Goal: Information Seeking & Learning: Learn about a topic

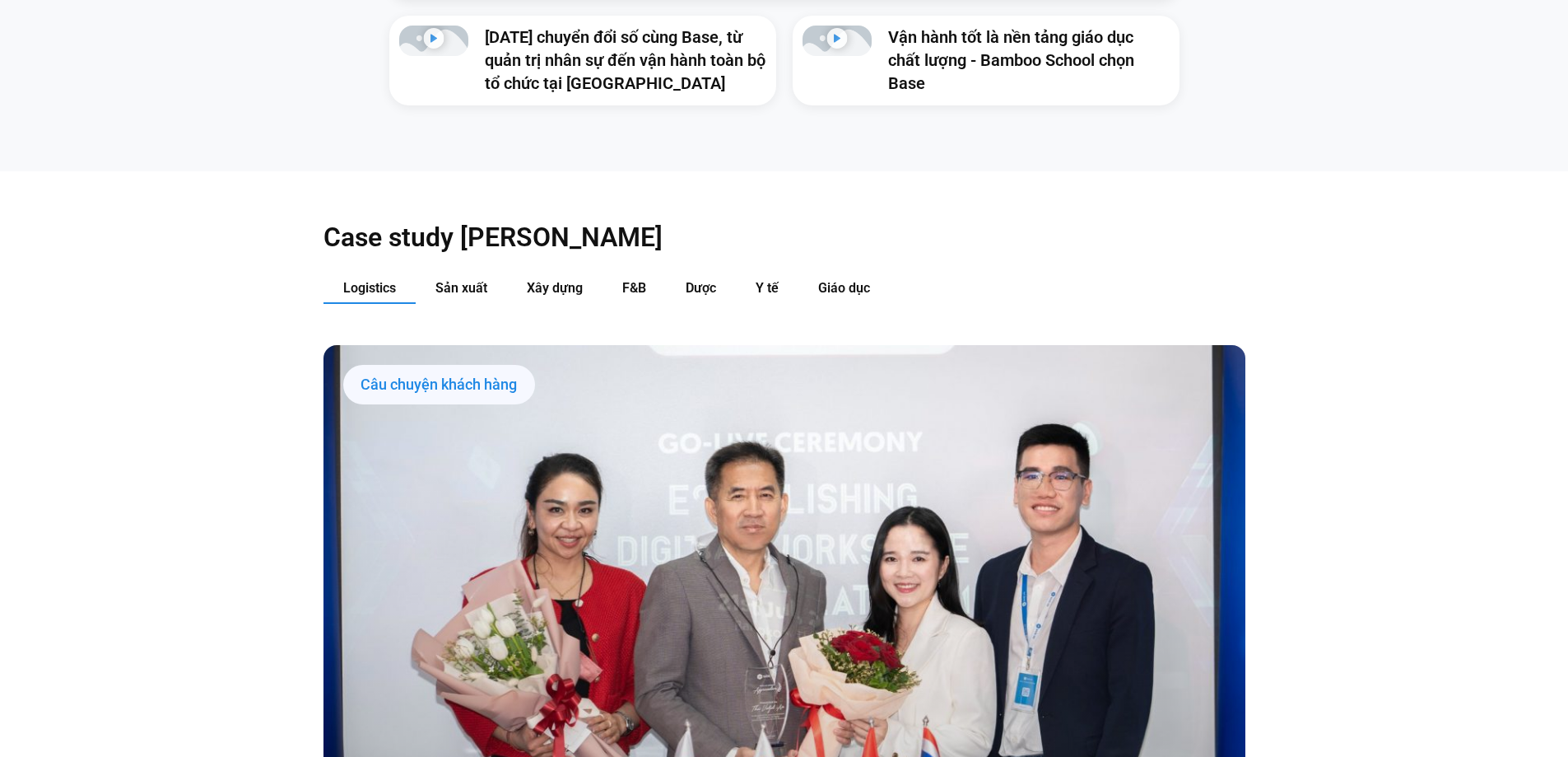
scroll to position [1811, 0]
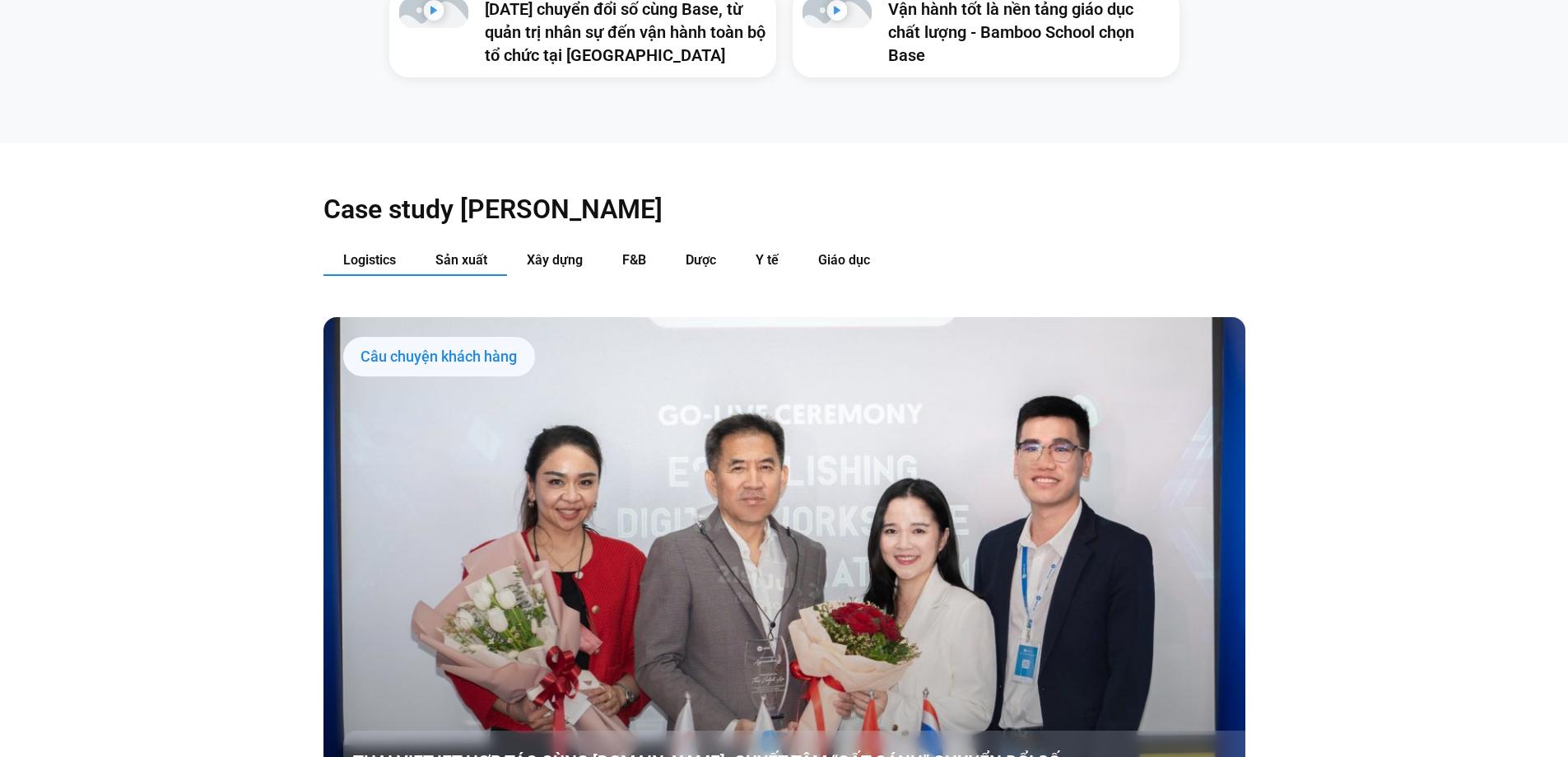
click at [463, 252] on span "Sản xuất" at bounding box center [461, 260] width 51 height 16
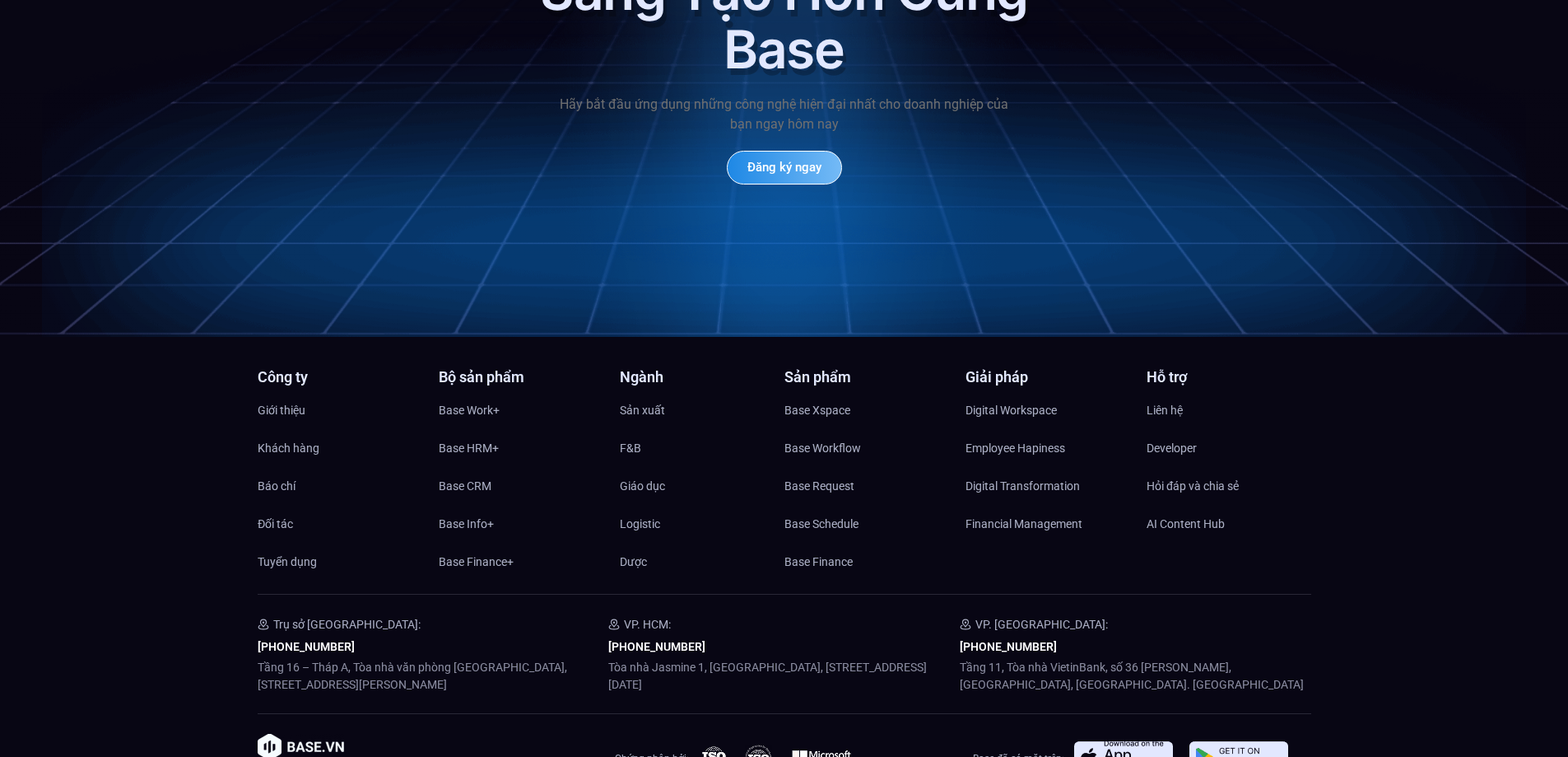
scroll to position [7904, 0]
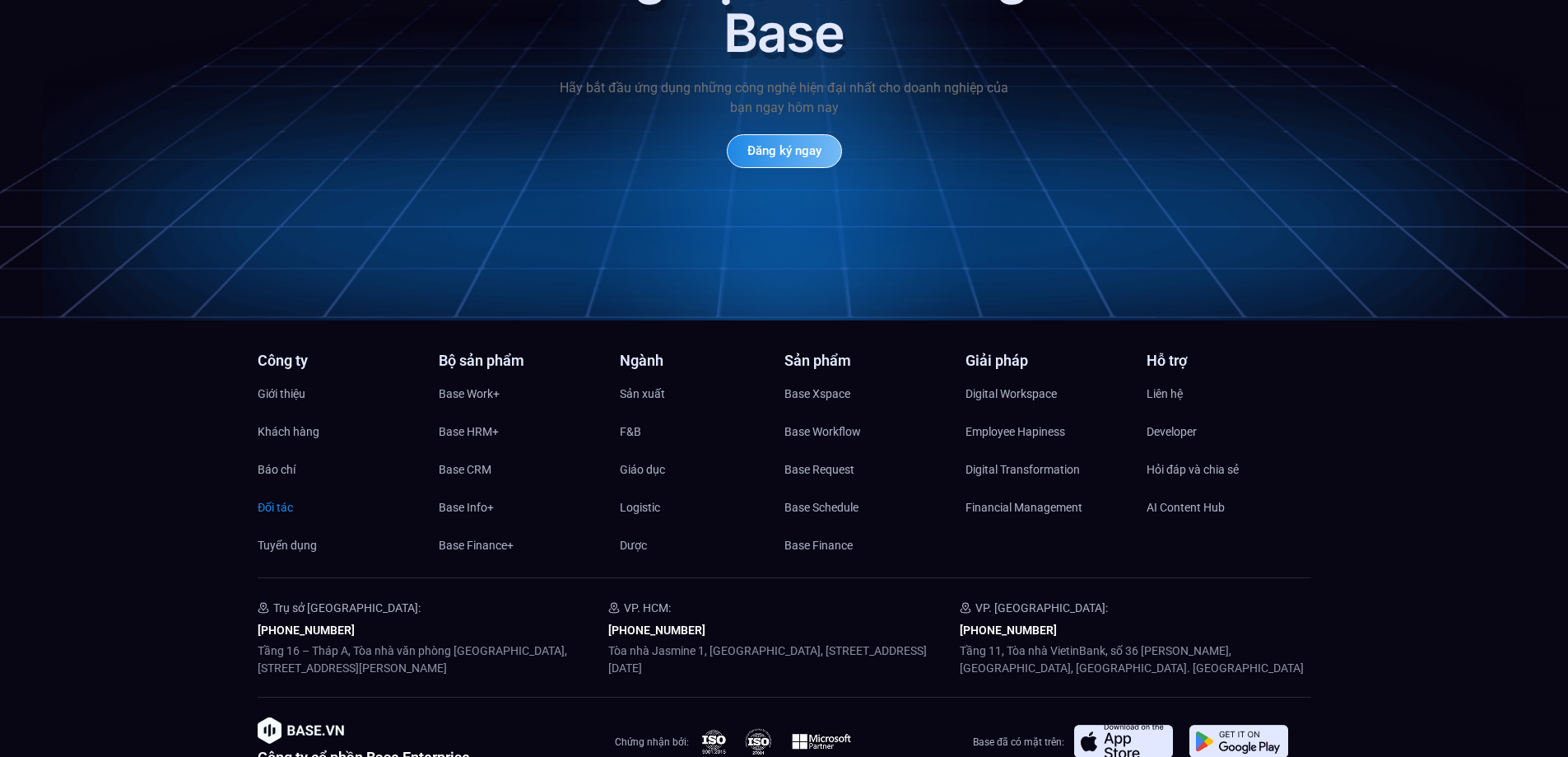
click at [274, 495] on span "Đối tác" at bounding box center [275, 508] width 35 height 25
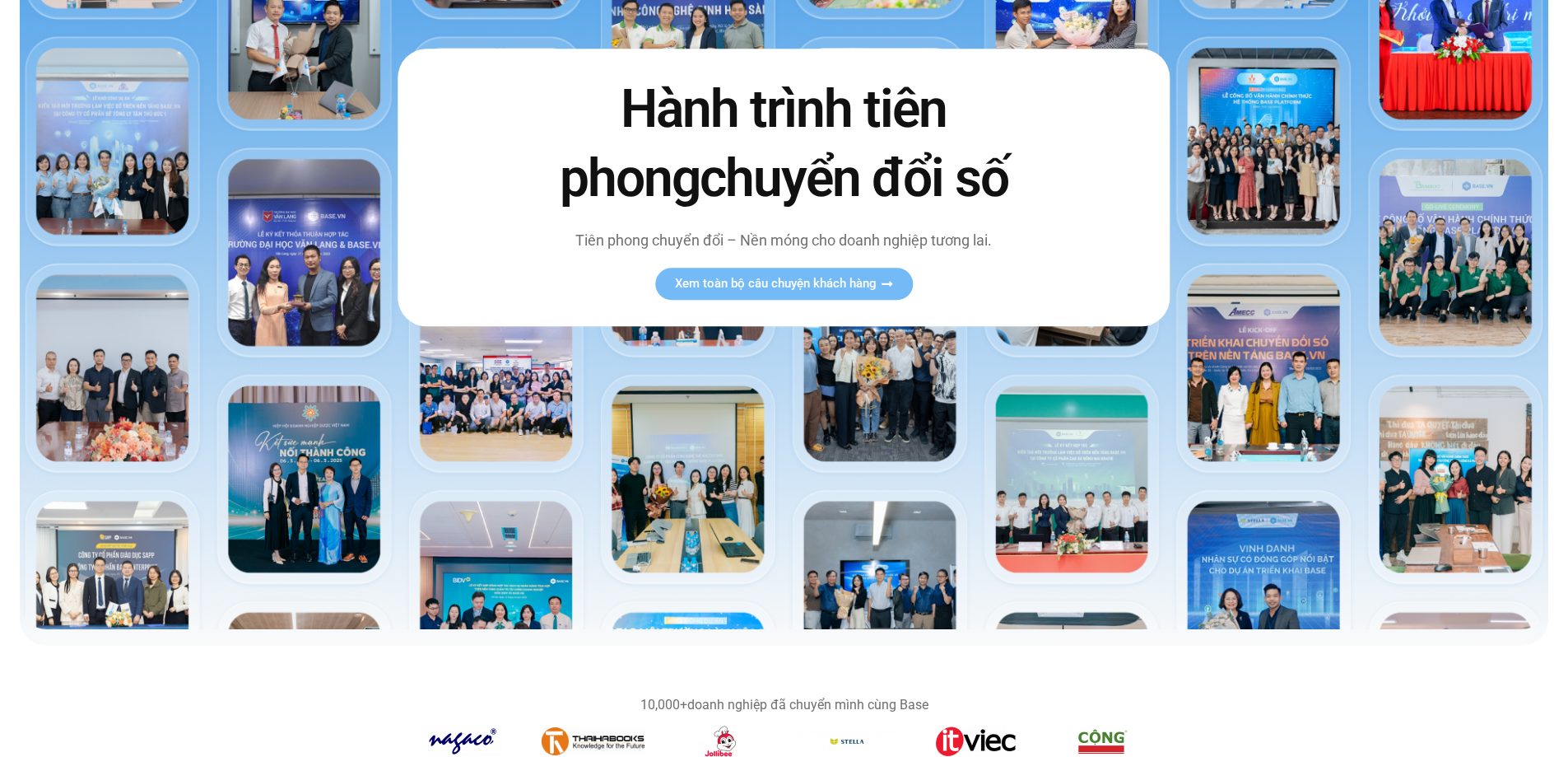
scroll to position [329, 0]
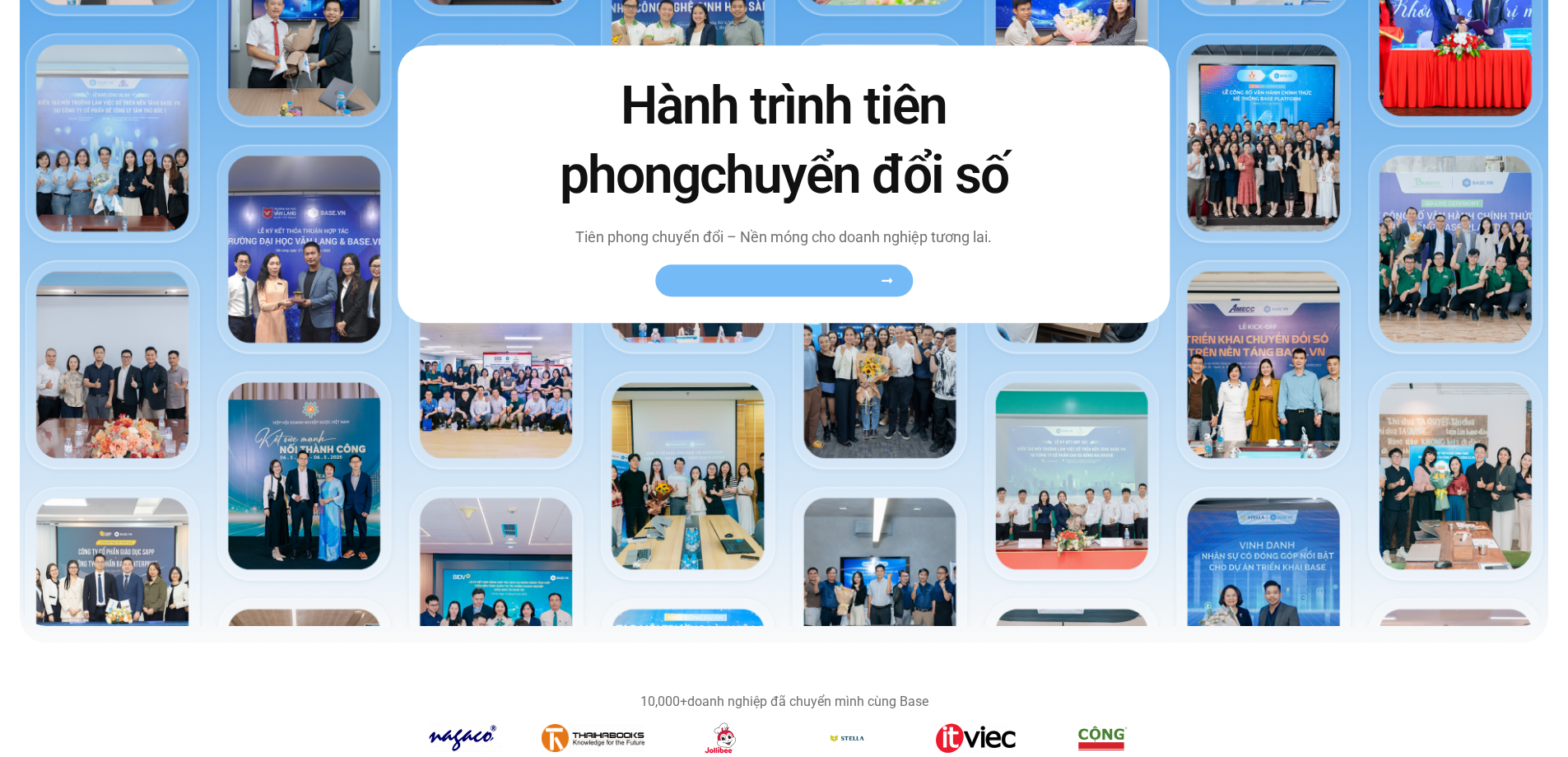
click at [786, 277] on span "Xem toàn bộ câu chuyện khách hàng" at bounding box center [776, 280] width 201 height 12
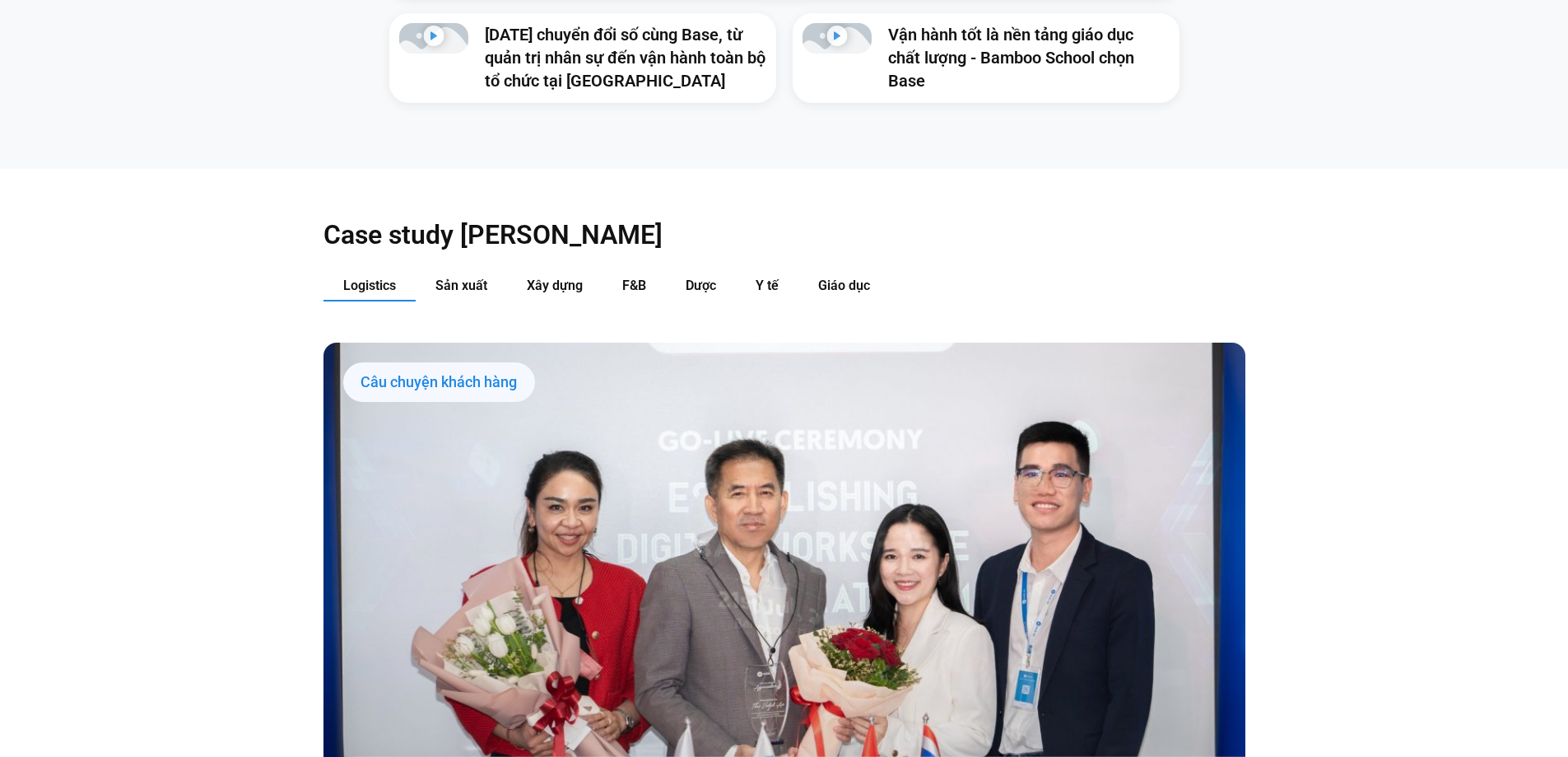
scroll to position [1811, 0]
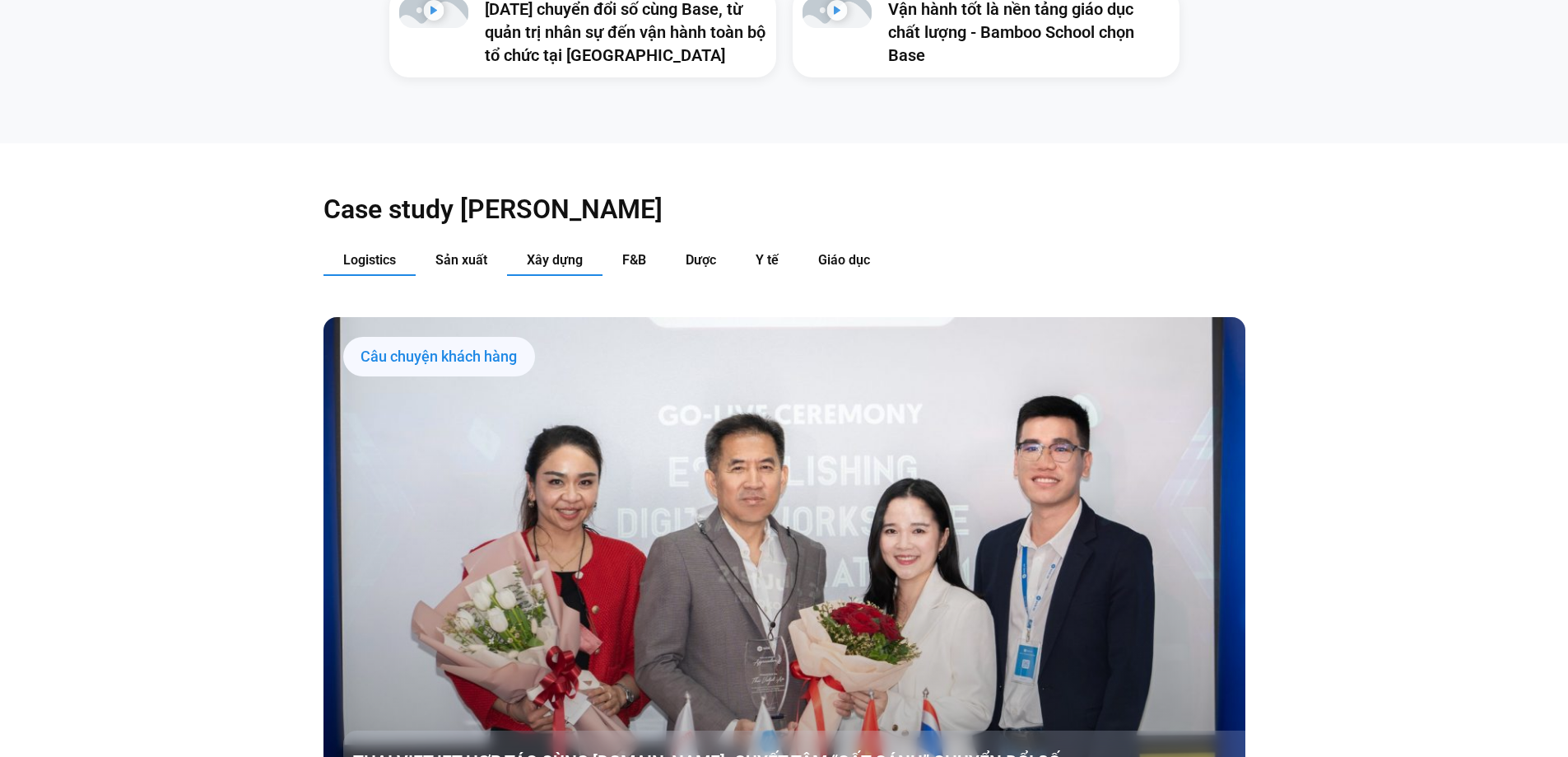
click at [571, 252] on span "Xây dựng" at bounding box center [555, 260] width 56 height 16
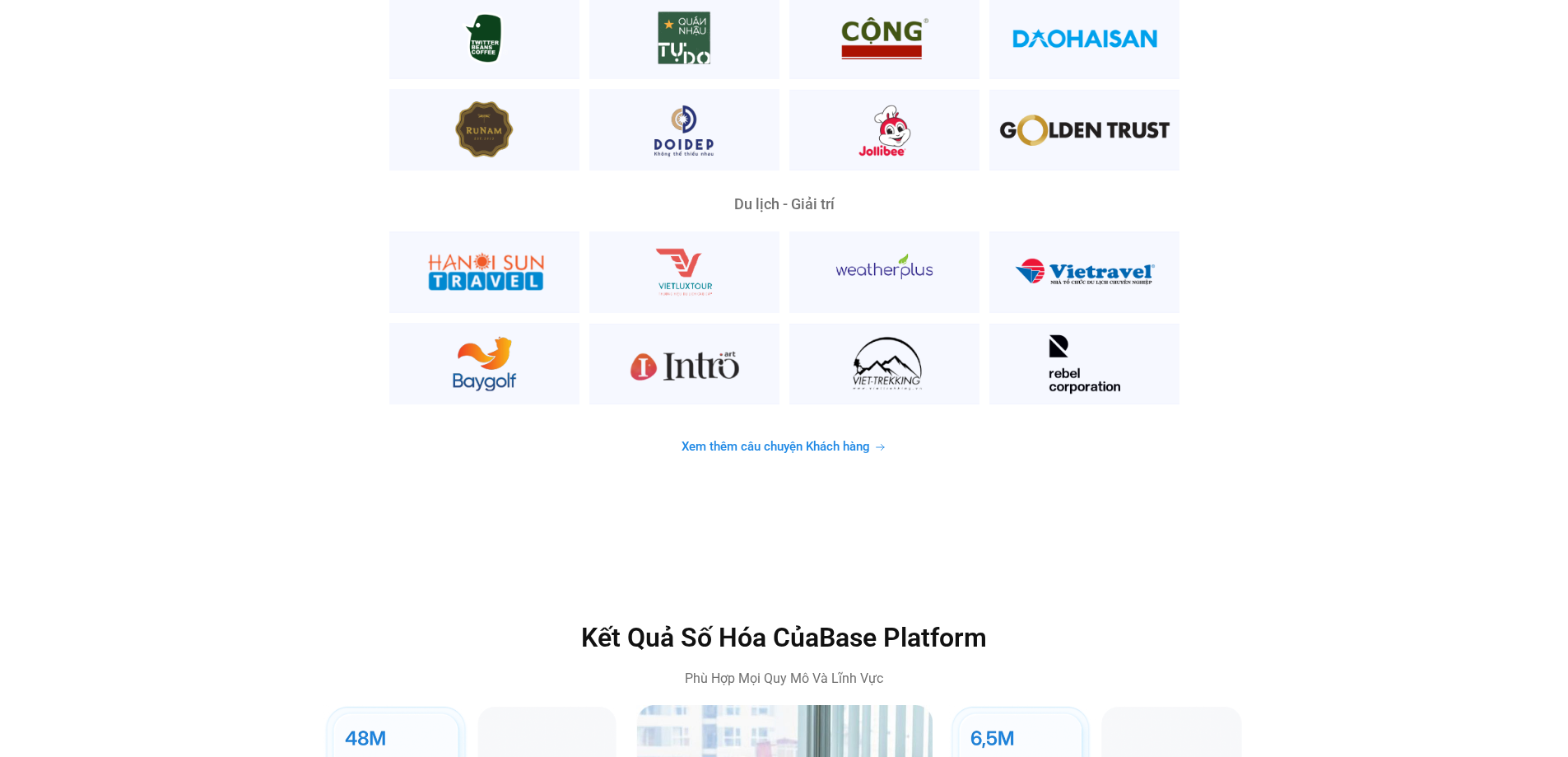
scroll to position [4446, 0]
